Goal: Task Accomplishment & Management: Manage account settings

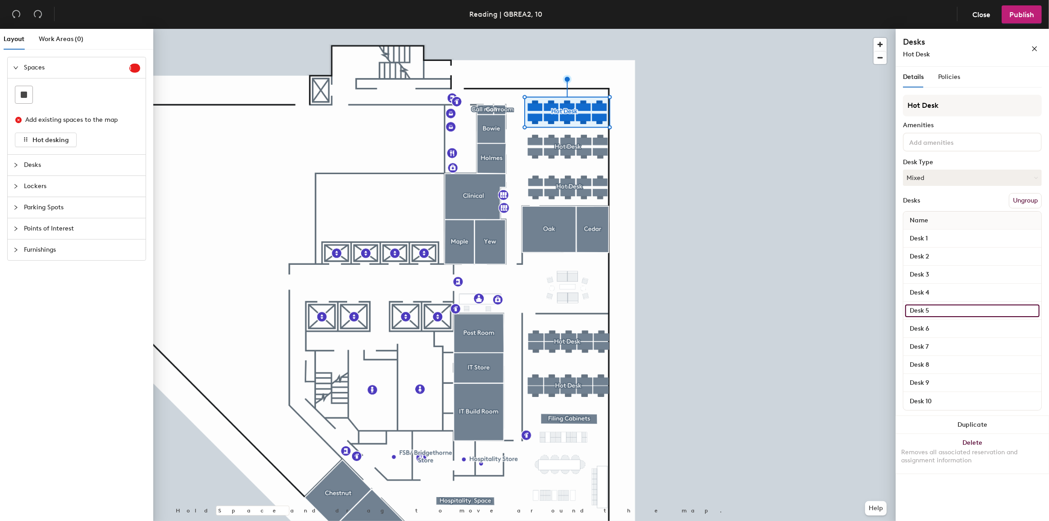
click at [938, 309] on input "Desk 5" at bounding box center [973, 310] width 134 height 13
click at [947, 77] on span "Policies" at bounding box center [949, 77] width 22 height 8
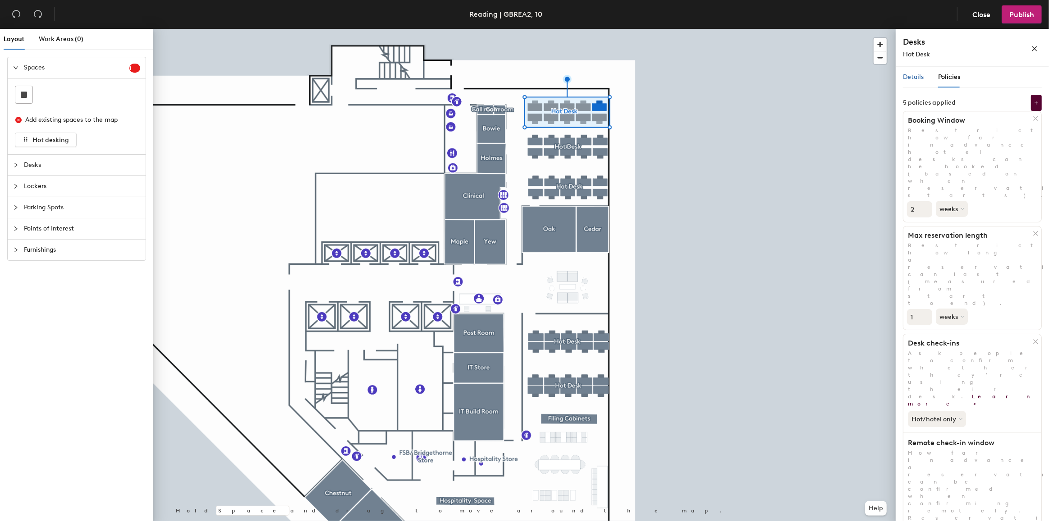
click at [911, 77] on span "Details" at bounding box center [913, 77] width 21 height 8
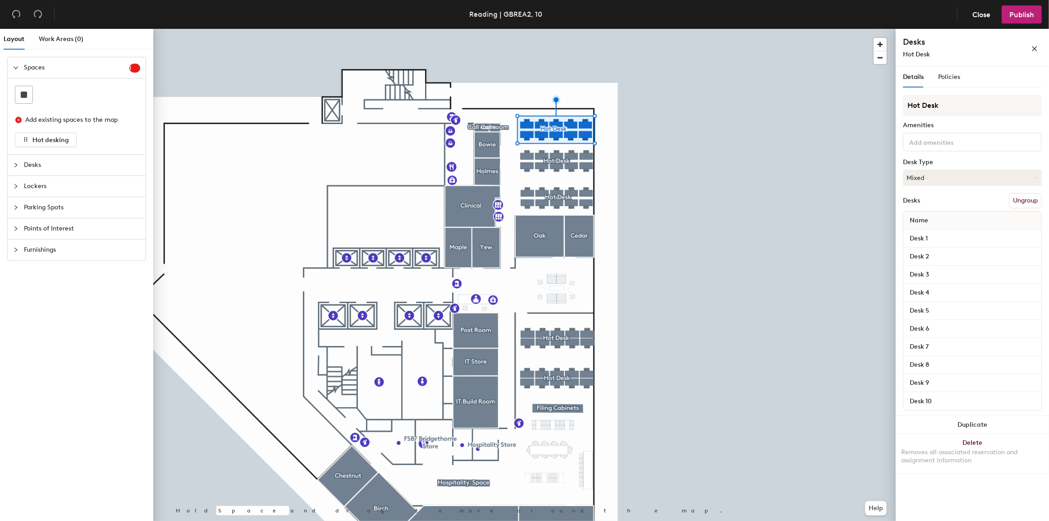
click at [11, 166] on div "Desks" at bounding box center [77, 165] width 138 height 21
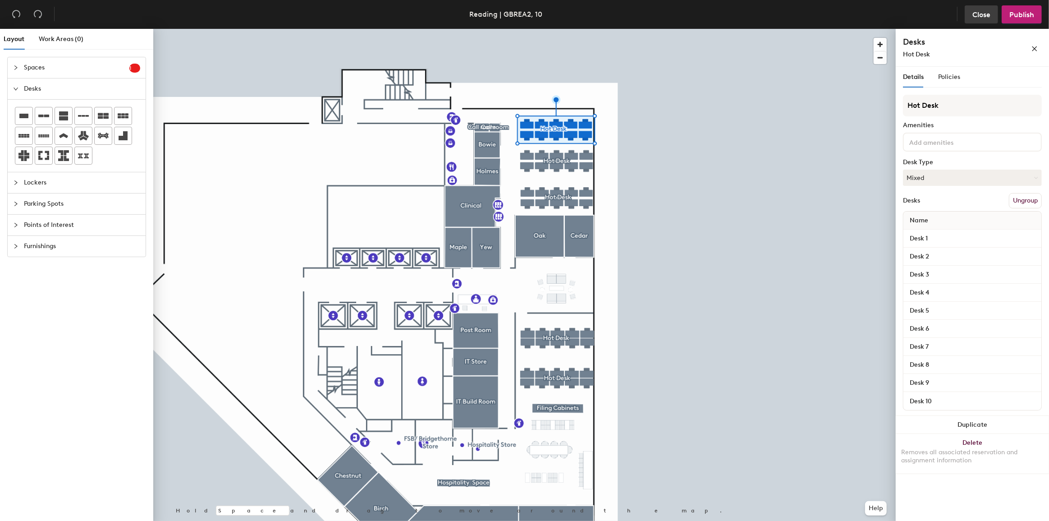
click at [988, 15] on span "Close" at bounding box center [982, 14] width 18 height 9
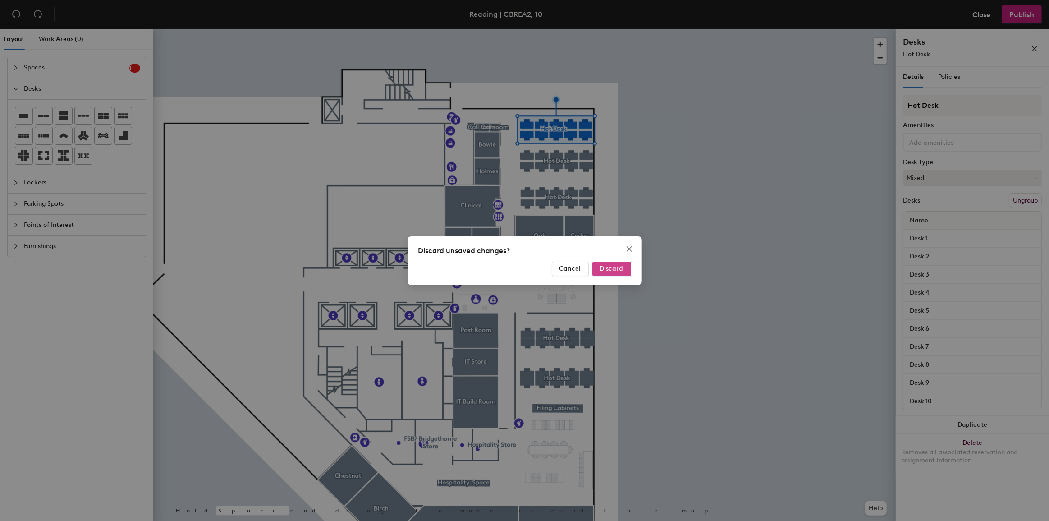
click at [617, 263] on button "Discard" at bounding box center [612, 269] width 39 height 14
